Goal: Information Seeking & Learning: Learn about a topic

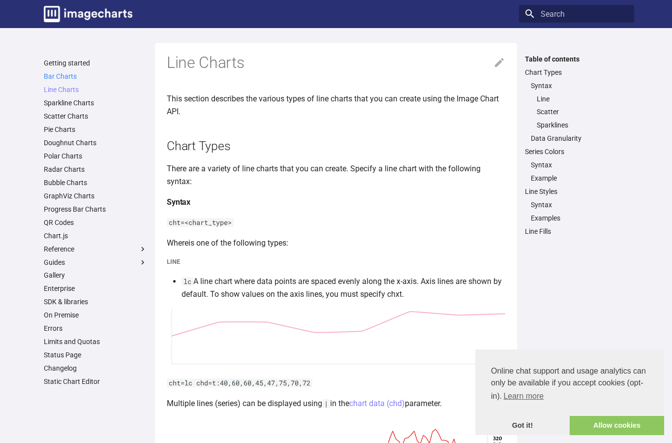
click at [57, 73] on link "Bar Charts" at bounding box center [95, 76] width 103 height 9
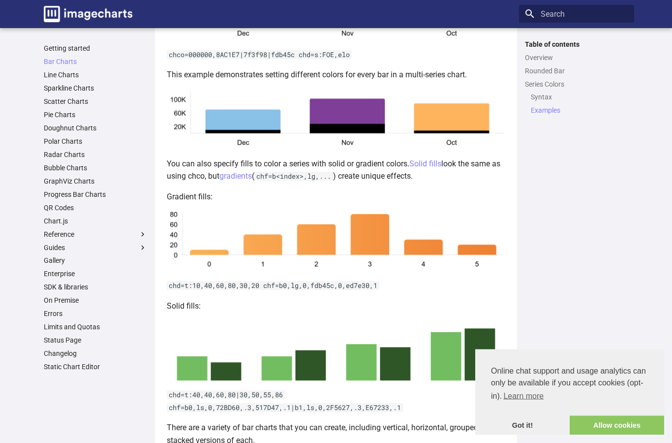
scroll to position [1811, 0]
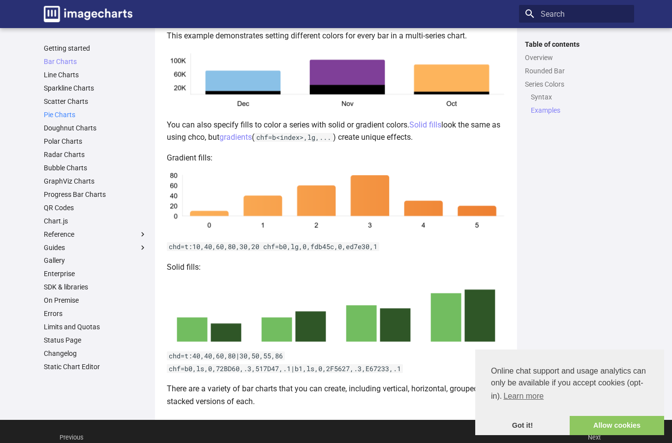
click at [56, 112] on link "Pie Charts" at bounding box center [95, 114] width 103 height 9
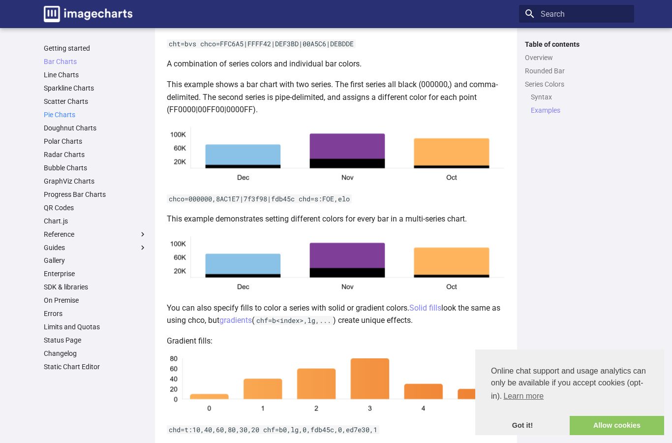
scroll to position [1586, 0]
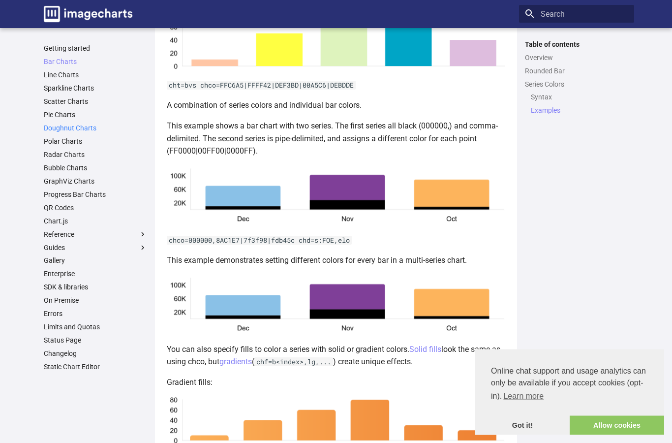
click at [60, 123] on link "Doughnut Charts" at bounding box center [95, 127] width 103 height 9
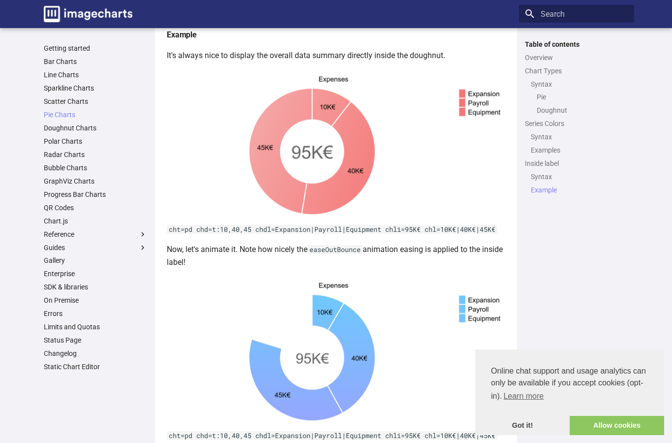
scroll to position [2642, 0]
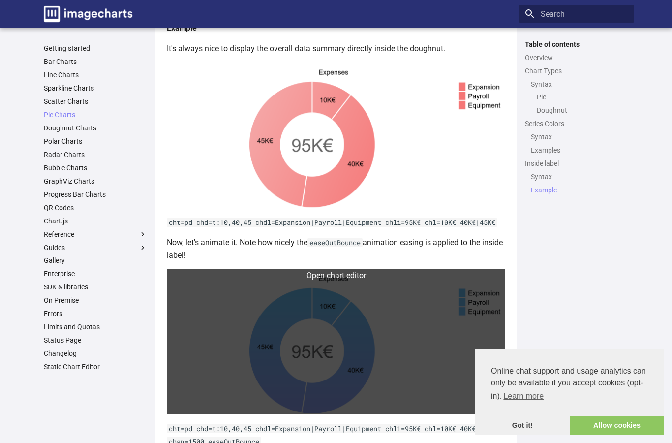
click at [485, 281] on link at bounding box center [336, 341] width 338 height 145
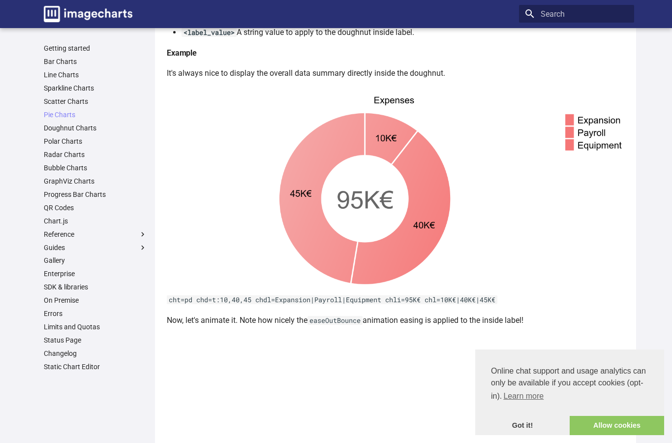
scroll to position [2899, 0]
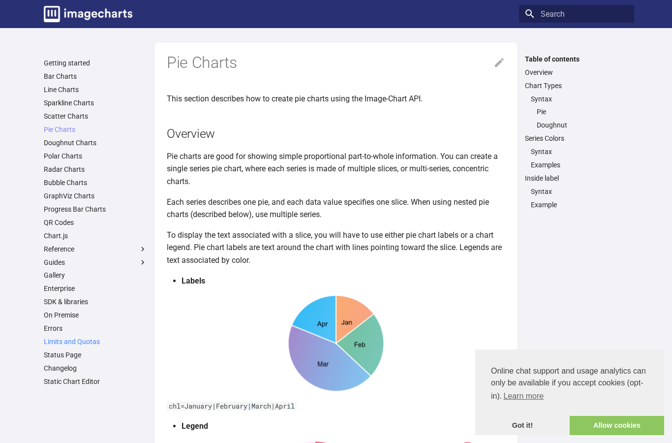
click at [88, 337] on link "Limits and Quotas" at bounding box center [95, 341] width 103 height 9
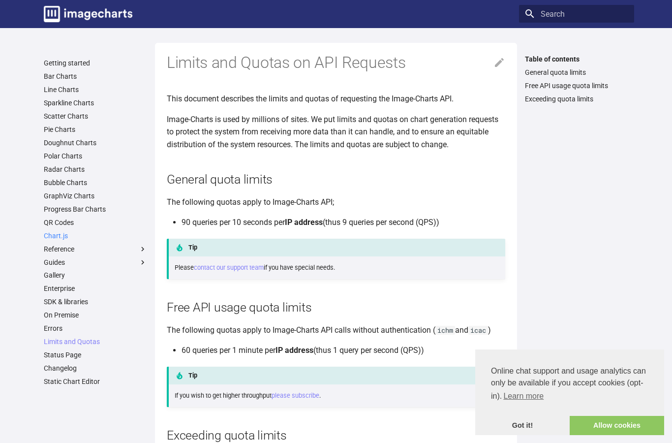
click at [65, 237] on link "Chart.js" at bounding box center [95, 235] width 103 height 9
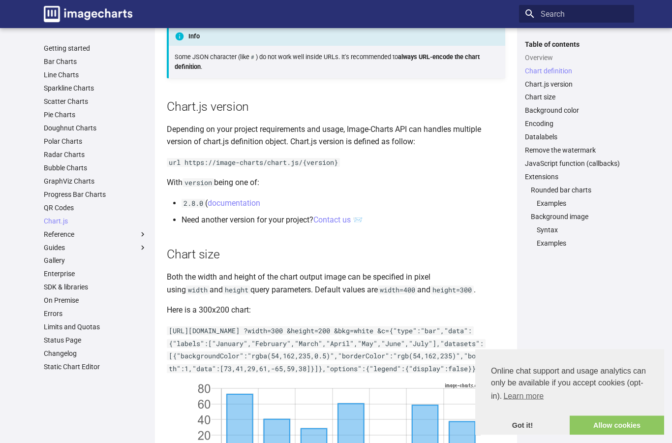
scroll to position [1107, 0]
